Goal: Task Accomplishment & Management: Manage account settings

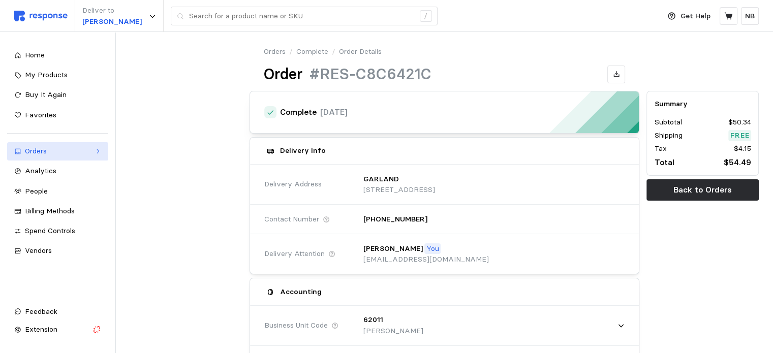
click at [32, 147] on div "Orders" at bounding box center [58, 151] width 66 height 11
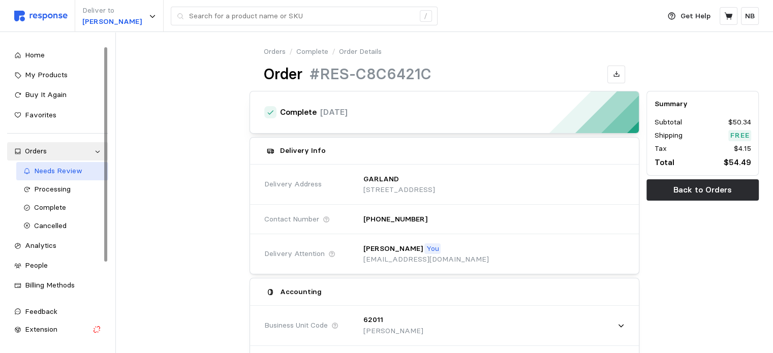
click at [63, 176] on div "Needs Review" at bounding box center [68, 171] width 68 height 11
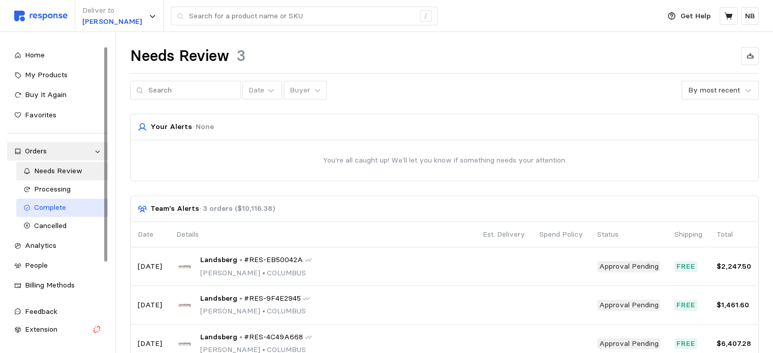
click at [49, 207] on span "Complete" at bounding box center [50, 207] width 32 height 9
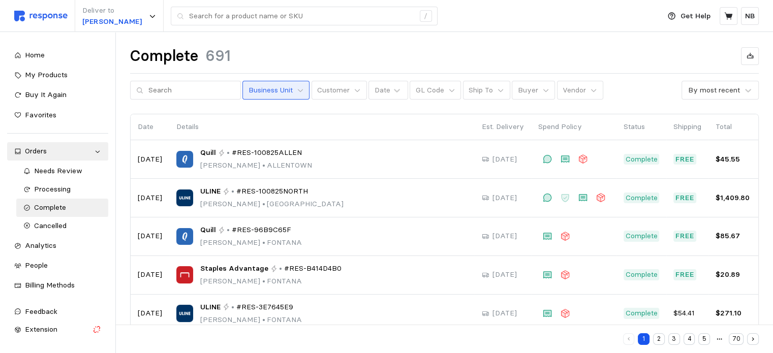
click at [261, 87] on p "Business Unit" at bounding box center [270, 90] width 44 height 11
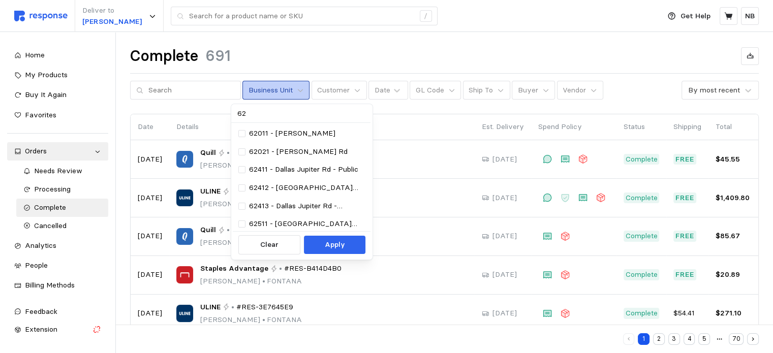
type input "620"
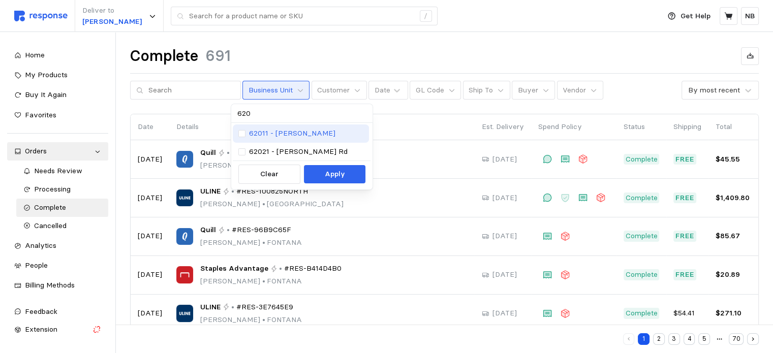
click at [244, 127] on div "62011 - [PERSON_NAME]" at bounding box center [301, 133] width 136 height 18
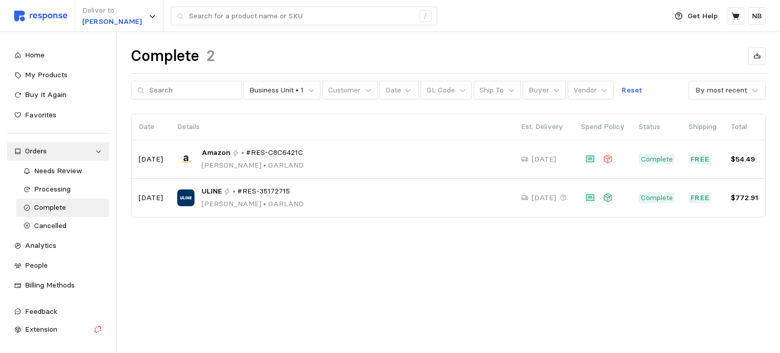
click at [193, 243] on div "Complete 2 Business Unit • 1 Customer Date GL Code Ship To Buyer Vendor Reset B…" at bounding box center [449, 146] width 664 height 228
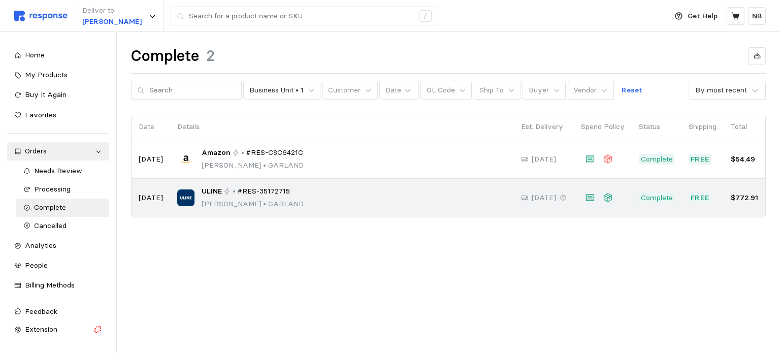
click at [152, 199] on p "[DATE]" at bounding box center [151, 198] width 24 height 11
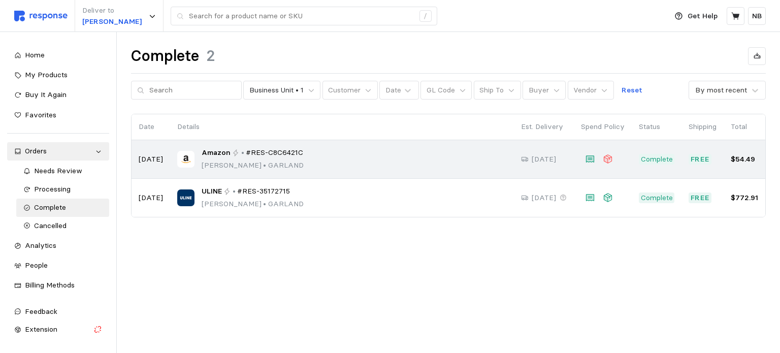
click at [224, 162] on p "[PERSON_NAME] • [PERSON_NAME]" at bounding box center [253, 165] width 102 height 11
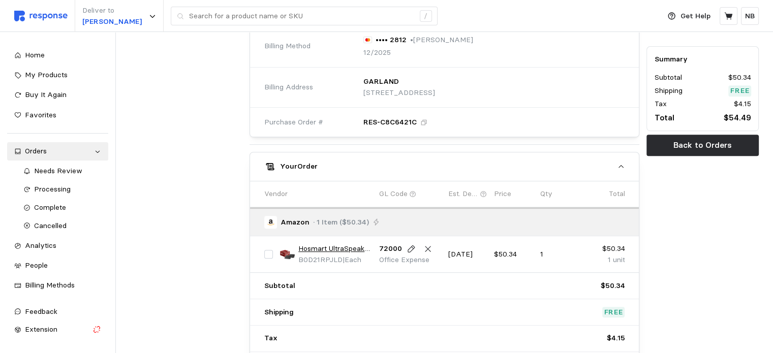
scroll to position [457, 0]
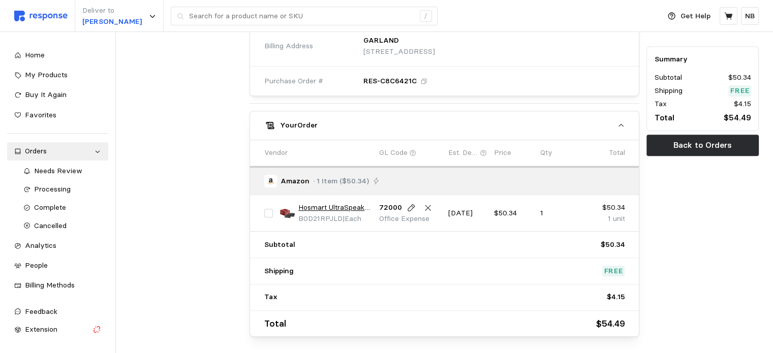
click at [270, 209] on input "checkbox" at bounding box center [268, 213] width 9 height 9
click at [268, 211] on input "checkbox" at bounding box center [268, 213] width 9 height 9
checkbox input "false"
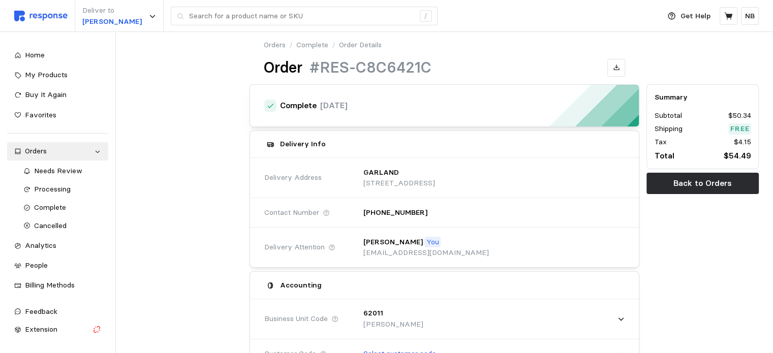
scroll to position [0, 0]
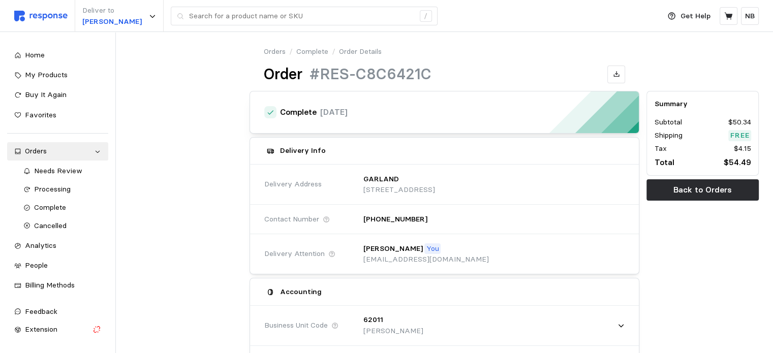
click at [359, 53] on p "Order Details" at bounding box center [360, 51] width 43 height 11
click at [368, 51] on p "Order Details" at bounding box center [360, 51] width 43 height 11
click at [314, 50] on link "Complete" at bounding box center [312, 51] width 32 height 11
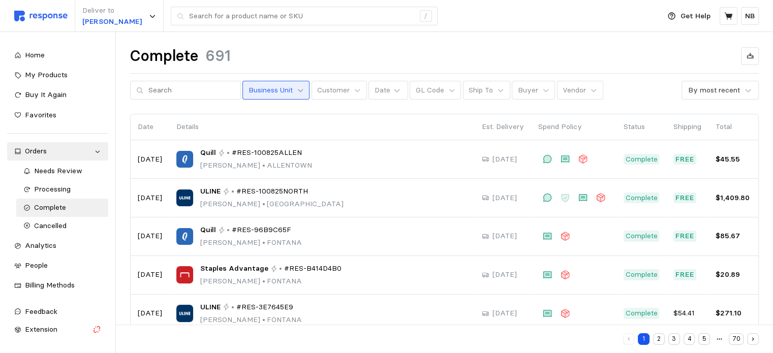
click at [297, 89] on icon at bounding box center [300, 90] width 7 height 7
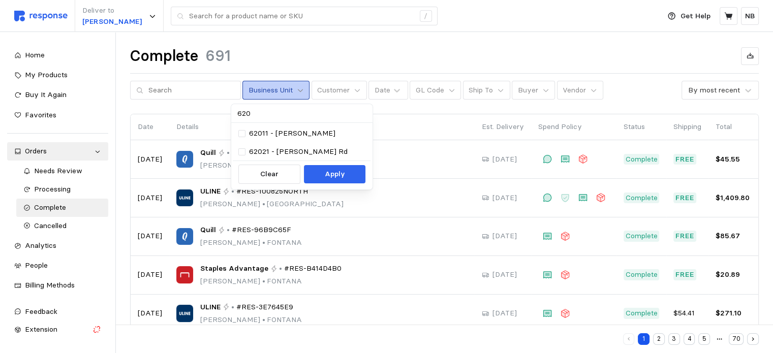
type input "6202"
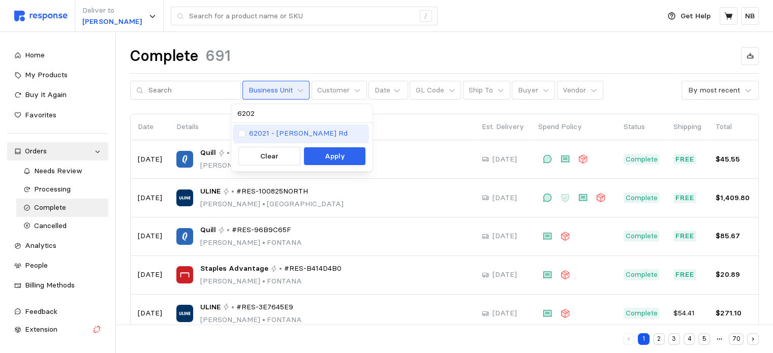
click at [274, 132] on p "62021 - [PERSON_NAME] Rd" at bounding box center [298, 133] width 99 height 11
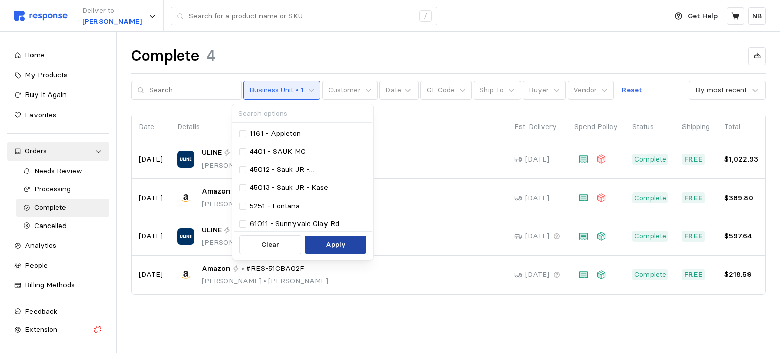
click at [334, 249] on p "Apply" at bounding box center [336, 244] width 20 height 11
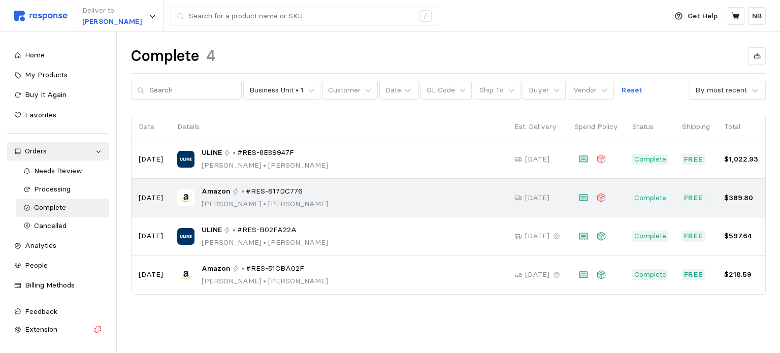
click at [386, 196] on div "Amazon • #RES-617DC776 [PERSON_NAME] • [PERSON_NAME]" at bounding box center [338, 198] width 323 height 24
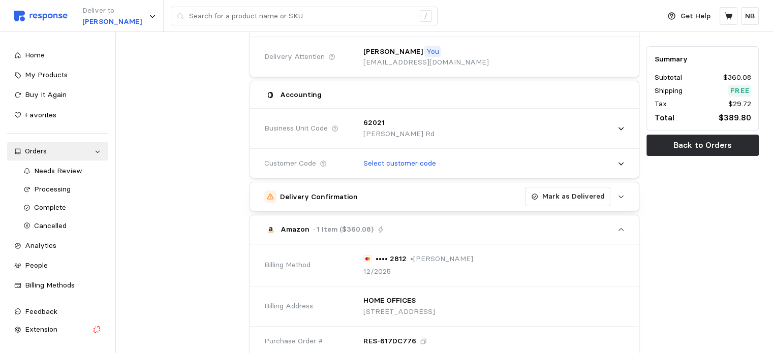
scroll to position [203, 0]
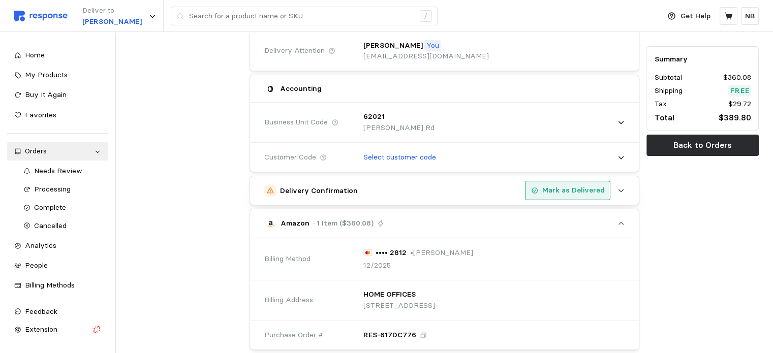
click at [587, 196] on button "Mark as Delivered" at bounding box center [567, 190] width 85 height 19
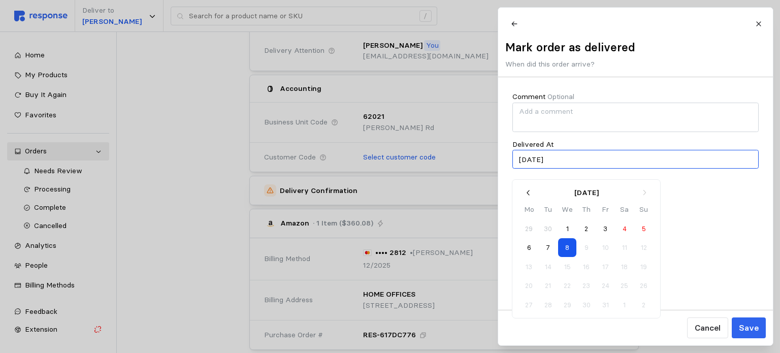
click at [585, 161] on input "[DATE]" at bounding box center [636, 159] width 246 height 19
click at [542, 245] on button "7" at bounding box center [548, 247] width 19 height 19
type input "[DATE]"
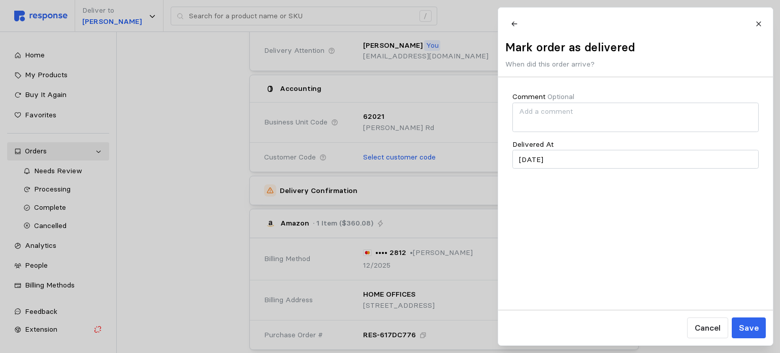
click at [753, 323] on p "Save" at bounding box center [749, 328] width 20 height 13
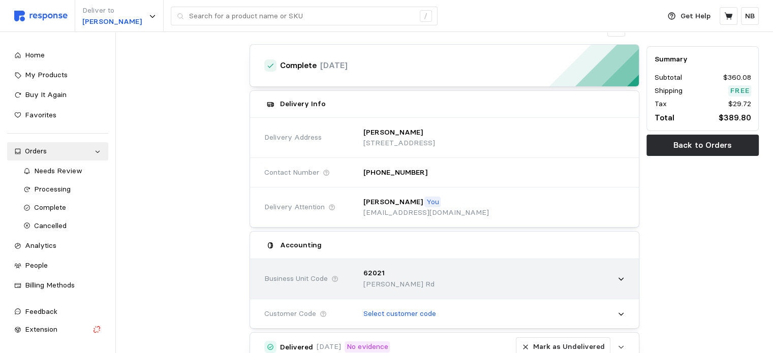
scroll to position [0, 0]
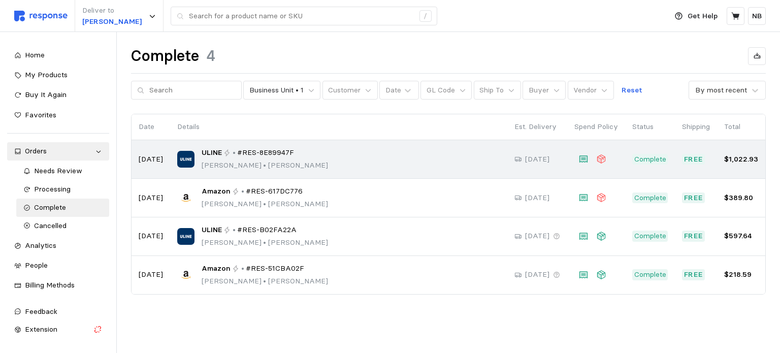
click at [314, 162] on div "ULINE • #RES-8E89947F [PERSON_NAME] • [PERSON_NAME]" at bounding box center [338, 159] width 323 height 24
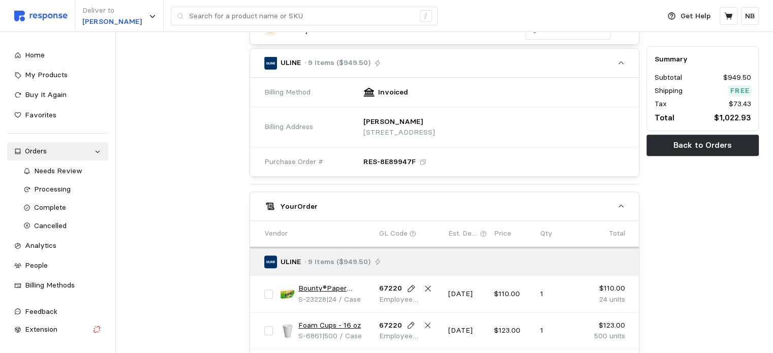
scroll to position [254, 0]
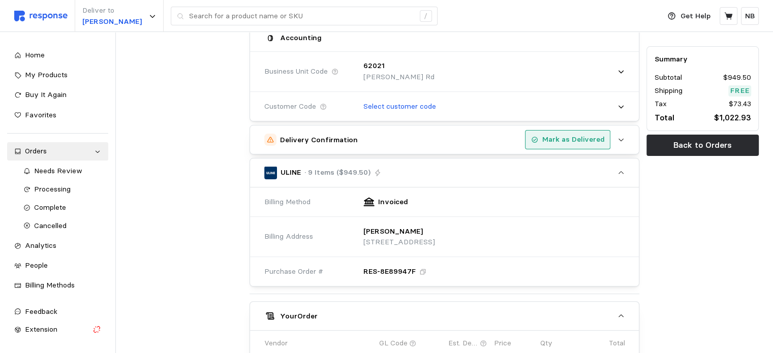
click at [571, 134] on p "Mark as Delivered" at bounding box center [573, 139] width 62 height 11
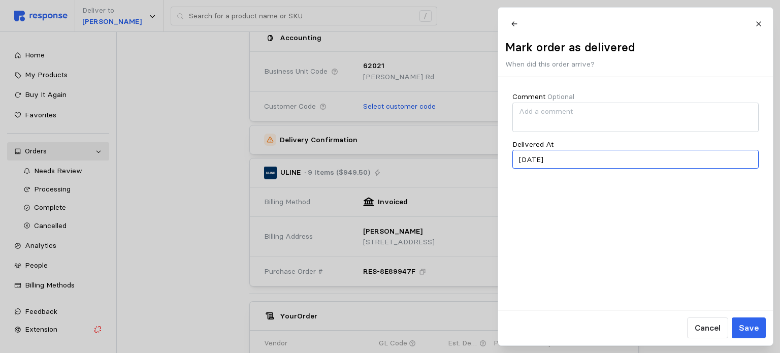
click at [575, 165] on input "[DATE]" at bounding box center [636, 159] width 246 height 19
click at [580, 229] on button "2" at bounding box center [587, 229] width 19 height 19
type input "[DATE]"
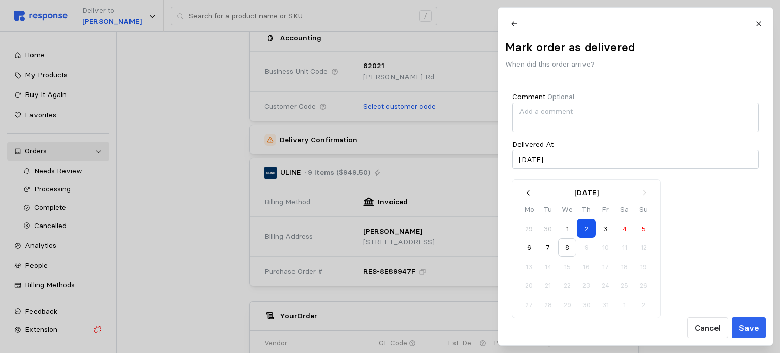
click at [750, 331] on p "Save" at bounding box center [749, 328] width 20 height 13
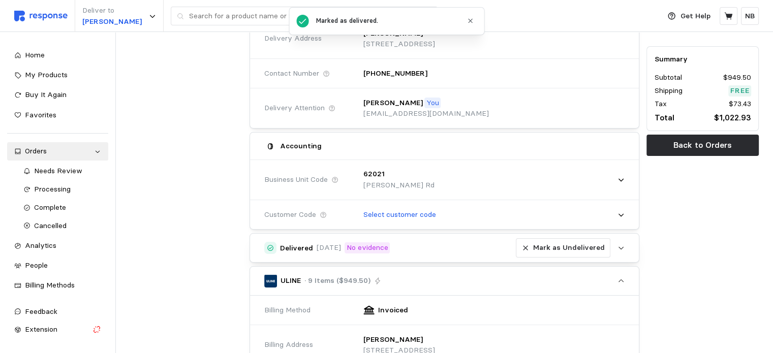
scroll to position [0, 0]
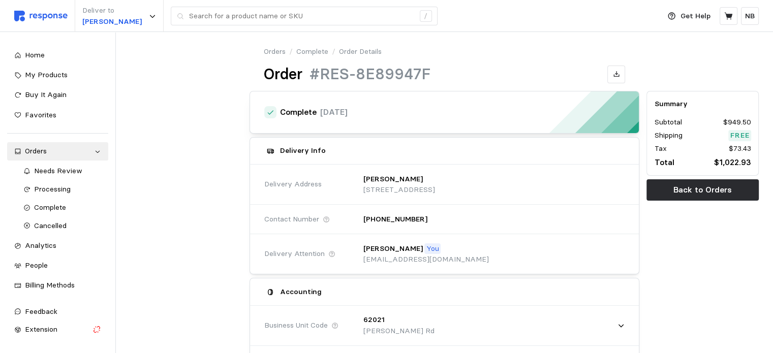
click at [264, 51] on link "Orders" at bounding box center [275, 51] width 22 height 11
